Goal: Information Seeking & Learning: Learn about a topic

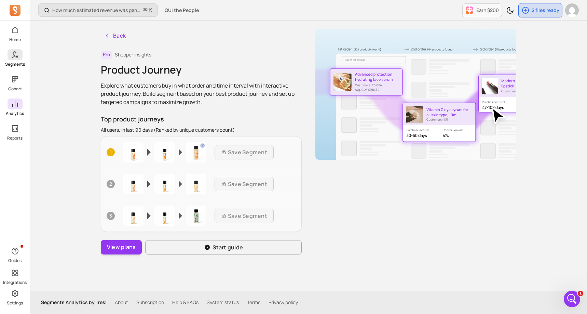
click at [7, 64] on p "Segments" at bounding box center [15, 63] width 20 height 5
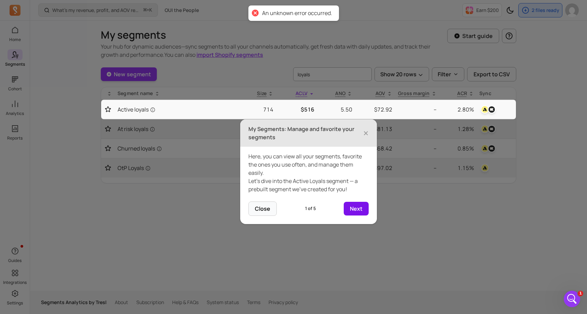
click at [359, 206] on button "Next" at bounding box center [356, 209] width 25 height 14
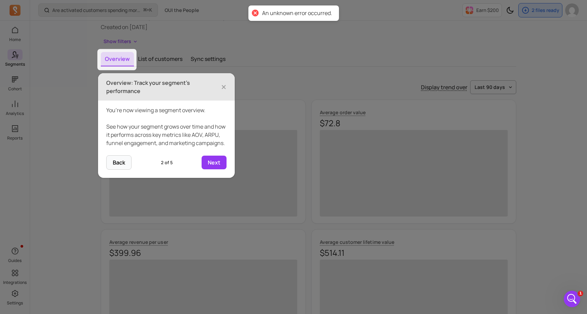
scroll to position [47, 0]
click at [224, 86] on span "×" at bounding box center [223, 86] width 5 height 15
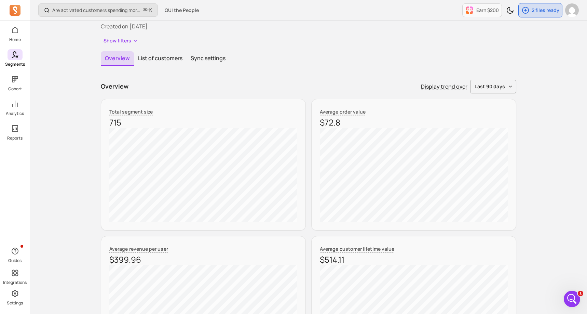
click at [8, 50] on span at bounding box center [15, 54] width 15 height 11
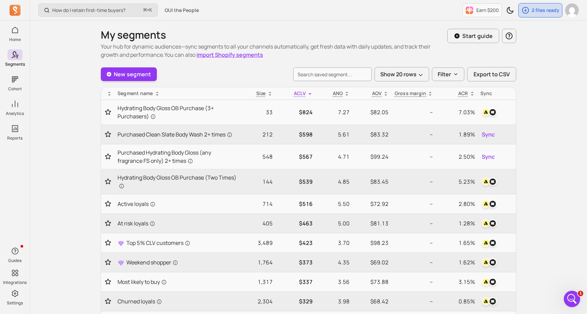
click at [239, 73] on div "New segment Show 20 rows Filter Export to CSV" at bounding box center [308, 74] width 415 height 14
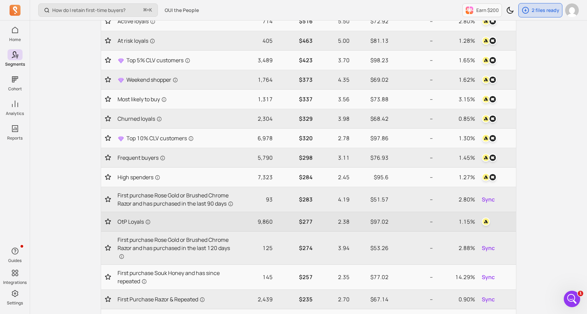
scroll to position [178, 0]
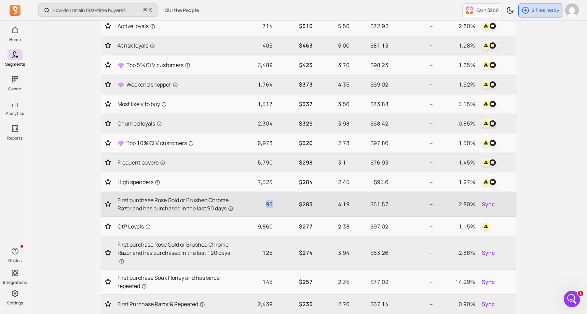
drag, startPoint x: 275, startPoint y: 203, endPoint x: 260, endPoint y: 203, distance: 15.0
click at [260, 203] on td "93" at bounding box center [257, 204] width 36 height 25
click at [260, 203] on p "93" at bounding box center [257, 204] width 31 height 8
drag, startPoint x: 277, startPoint y: 205, endPoint x: 262, endPoint y: 205, distance: 15.0
click at [262, 205] on tr "First purchase Rose Gold or Brushed Chrome Razor and has purchased in the last …" at bounding box center [308, 204] width 415 height 25
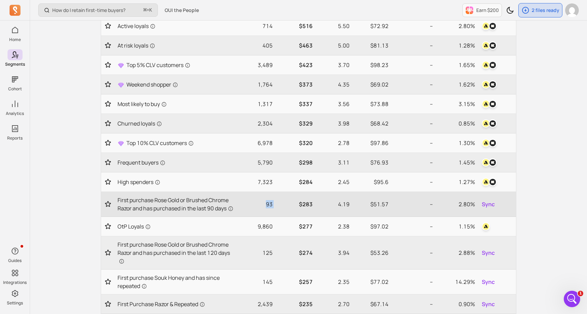
click at [288, 202] on p "$283" at bounding box center [295, 204] width 34 height 8
drag, startPoint x: 275, startPoint y: 203, endPoint x: 269, endPoint y: 203, distance: 5.5
click at [269, 203] on td "93" at bounding box center [257, 204] width 36 height 25
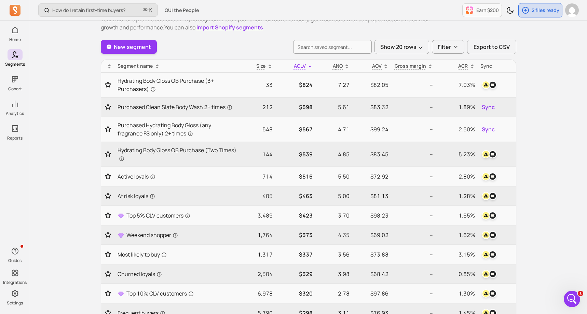
scroll to position [14, 0]
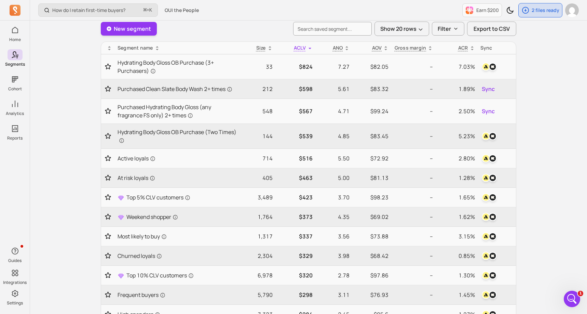
scroll to position [41, 0]
